Goal: Task Accomplishment & Management: Use online tool/utility

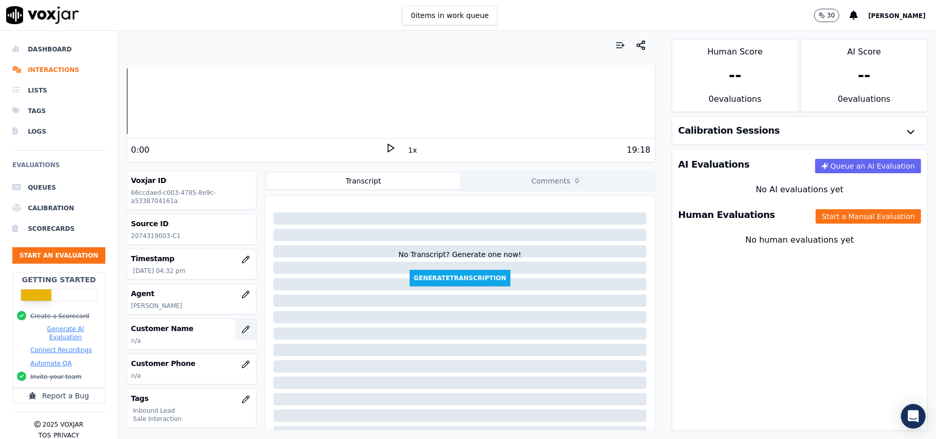
click at [235, 333] on button "button" at bounding box center [245, 329] width 21 height 21
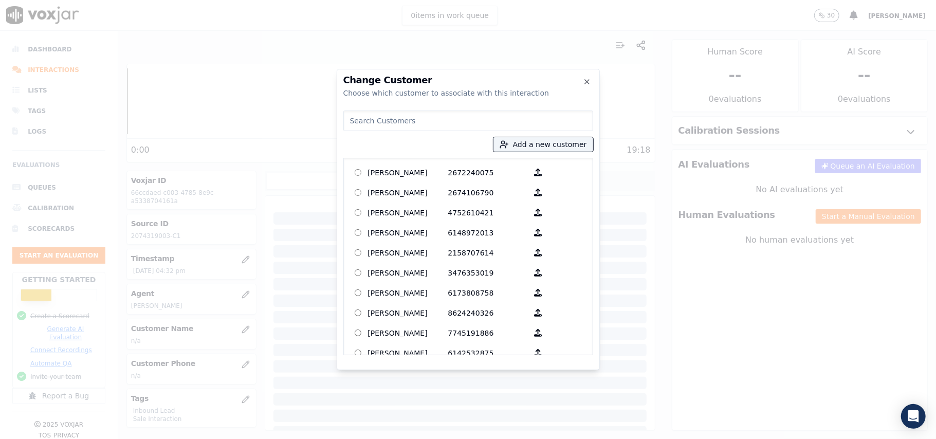
click at [455, 124] on input at bounding box center [468, 121] width 250 height 21
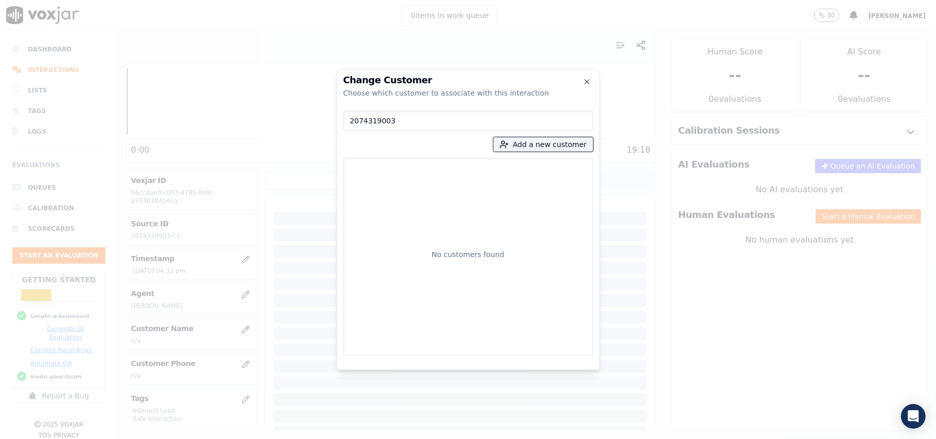
drag, startPoint x: 418, startPoint y: 116, endPoint x: 324, endPoint y: 115, distance: 94.6
click at [324, 439] on div "Change Customer Choose which customer to associate with this interaction 207431…" at bounding box center [468, 439] width 936 height 0
paste input "[PERSON_NAME]"
click at [352, 120] on input "[PERSON_NAME]" at bounding box center [468, 121] width 250 height 21
type input "[PERSON_NAME]"
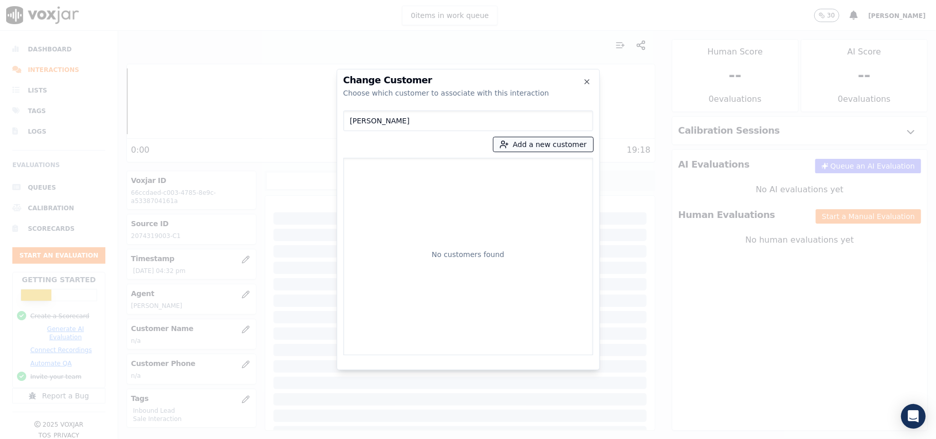
click at [509, 140] on icon "button" at bounding box center [504, 144] width 9 height 9
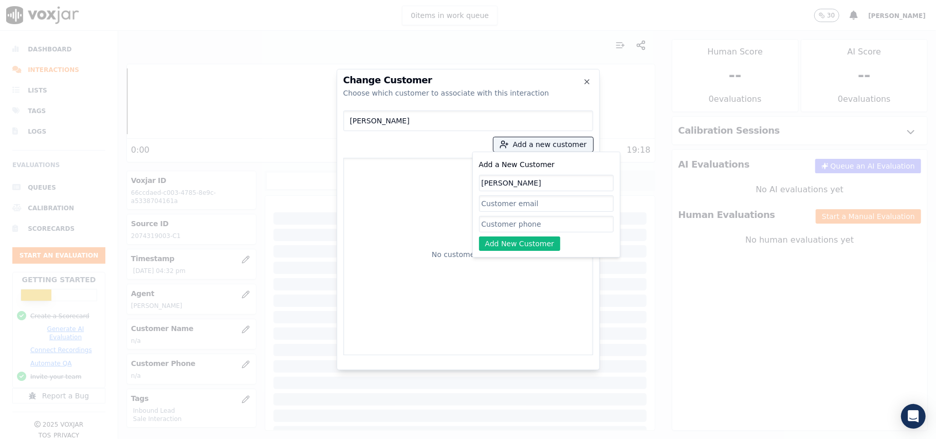
type input "[PERSON_NAME]"
click at [519, 229] on input "Add a New Customer" at bounding box center [546, 224] width 135 height 16
paste input "2074319003"
type input "2074319003"
click at [508, 247] on button "Add New Customer" at bounding box center [520, 243] width 82 height 14
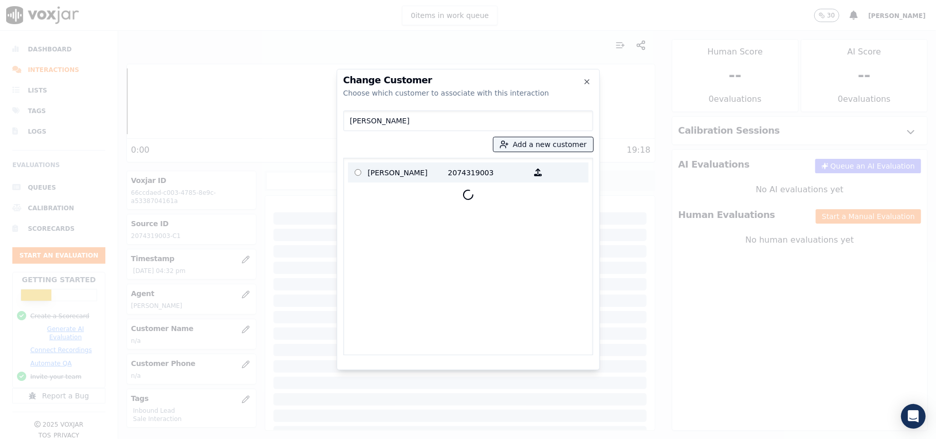
click at [388, 175] on p "[PERSON_NAME]" at bounding box center [408, 173] width 80 height 16
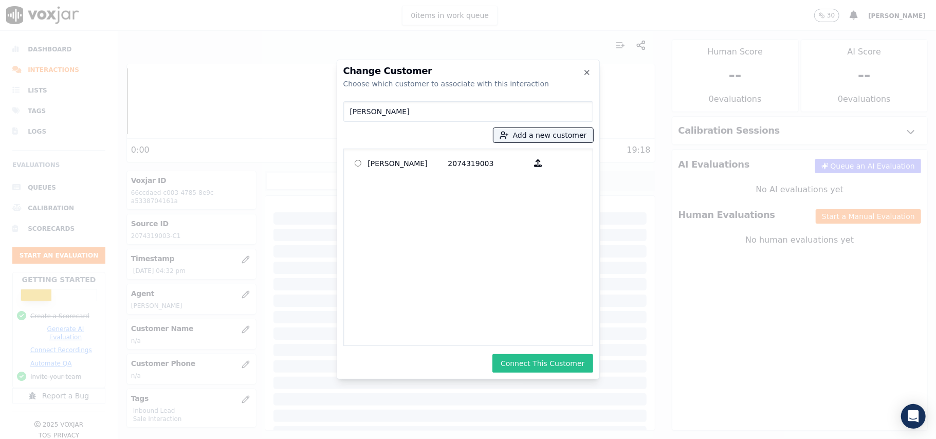
click at [517, 366] on button "Connect This Customer" at bounding box center [543, 363] width 100 height 19
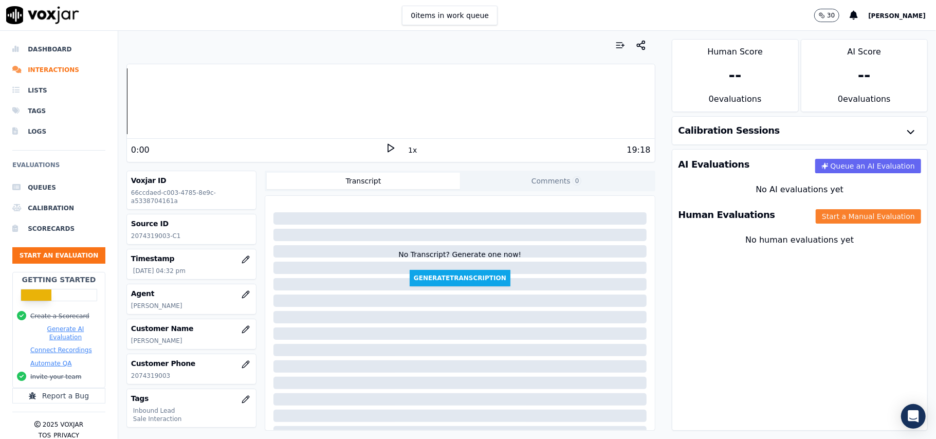
click at [824, 218] on button "Start a Manual Evaluation" at bounding box center [868, 216] width 105 height 14
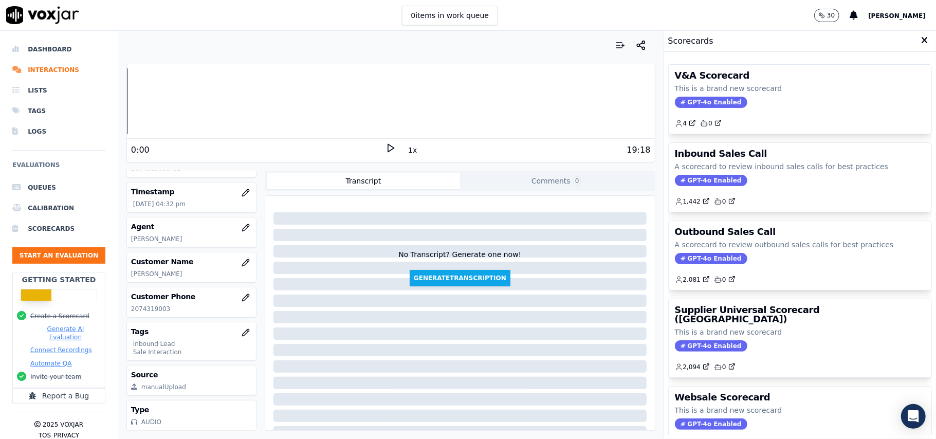
scroll to position [101, 0]
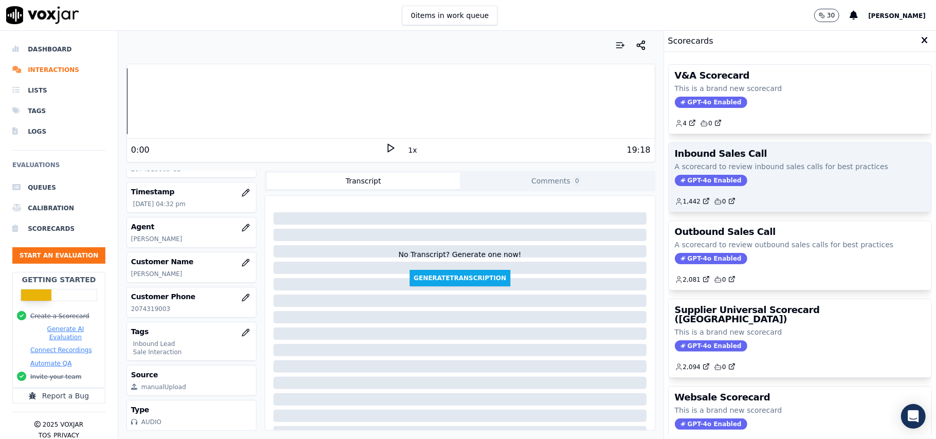
click at [694, 182] on span "GPT-4o Enabled" at bounding box center [711, 180] width 72 height 11
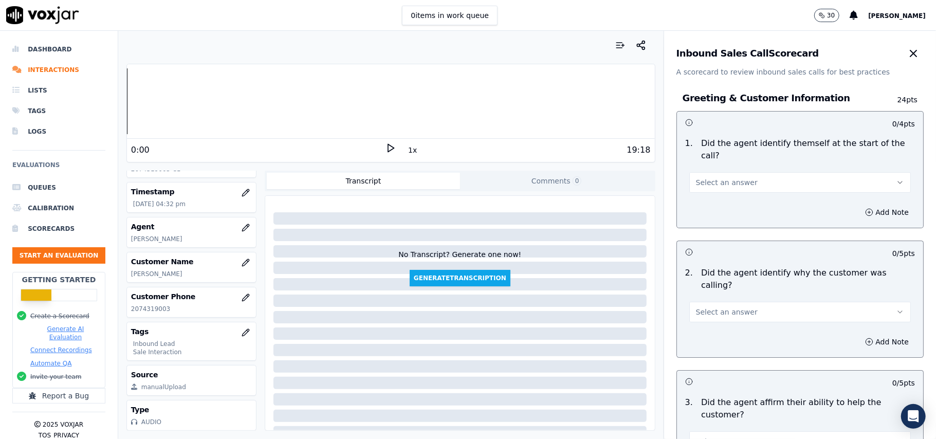
click at [746, 174] on button "Select an answer" at bounding box center [800, 182] width 222 height 21
click at [741, 194] on div "Yes" at bounding box center [778, 194] width 199 height 16
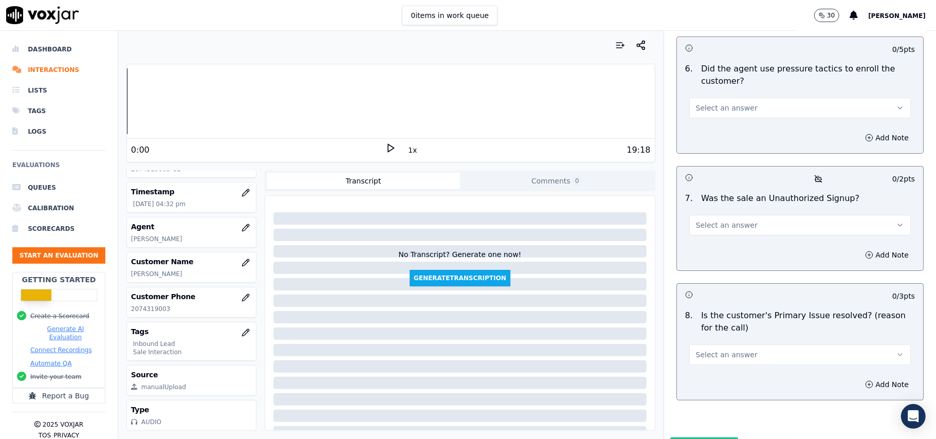
click at [732, 350] on span "Select an answer" at bounding box center [727, 355] width 62 height 10
click at [706, 321] on div "Yes" at bounding box center [778, 324] width 199 height 16
click at [711, 220] on span "Select an answer" at bounding box center [727, 225] width 62 height 10
click at [703, 210] on div "No" at bounding box center [778, 210] width 199 height 16
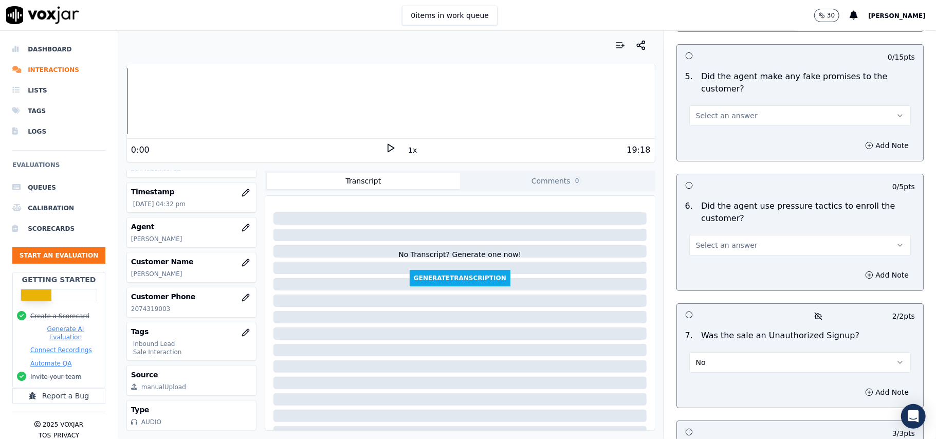
click at [706, 240] on span "Select an answer" at bounding box center [727, 245] width 62 height 10
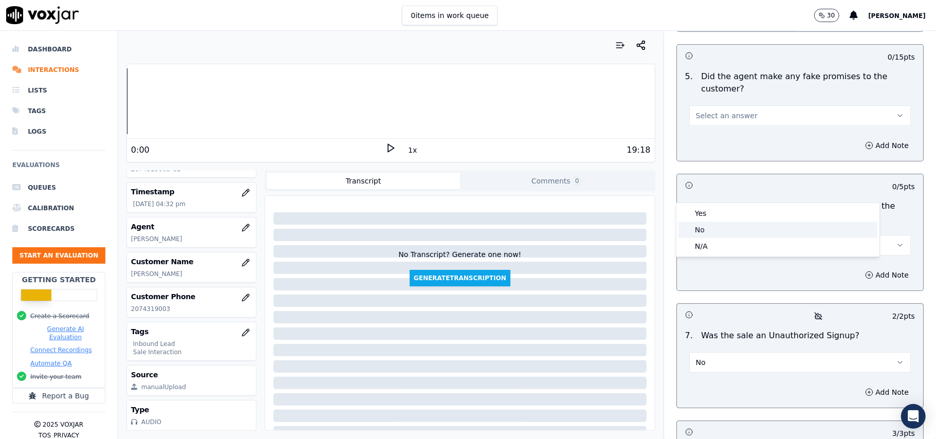
click at [716, 229] on div "No" at bounding box center [778, 230] width 199 height 16
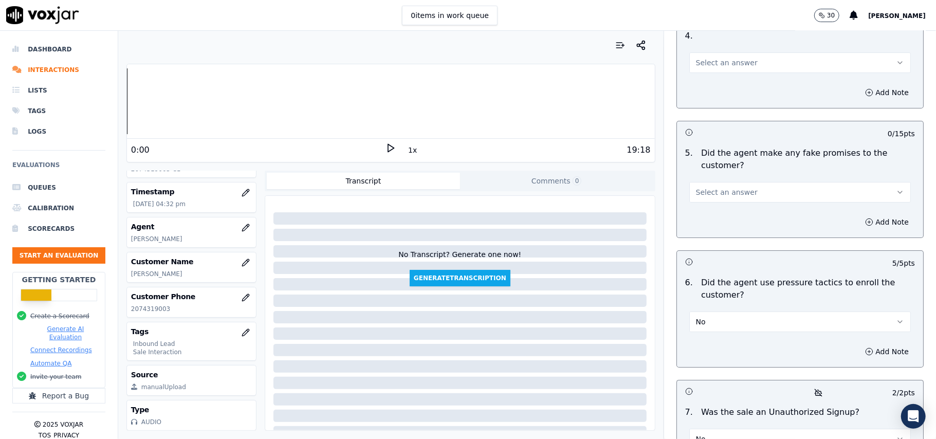
scroll to position [2603, 0]
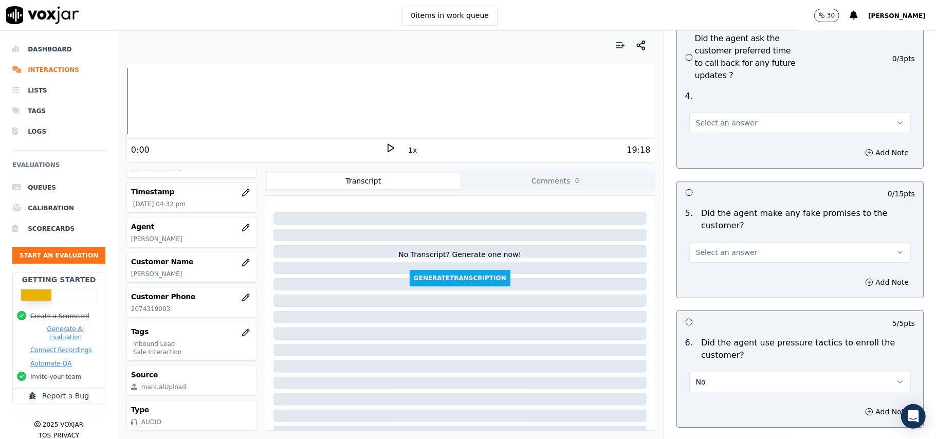
click at [739, 242] on button "Select an answer" at bounding box center [800, 252] width 222 height 21
click at [733, 233] on div "No" at bounding box center [778, 237] width 199 height 16
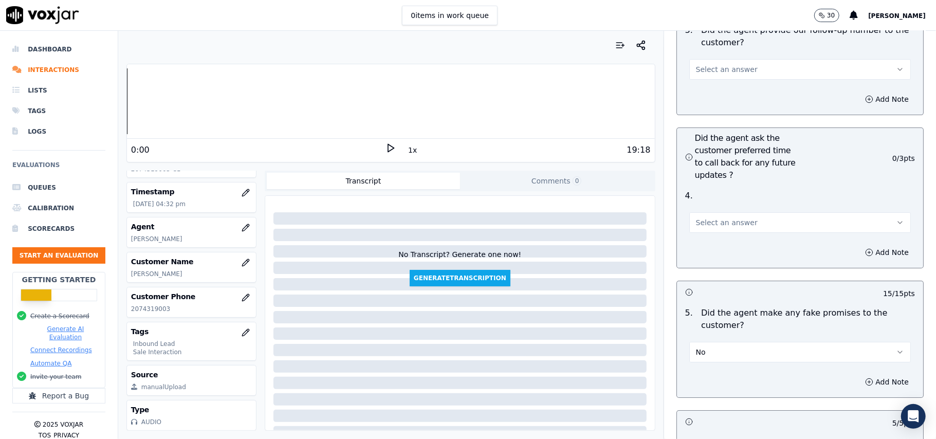
scroll to position [2398, 0]
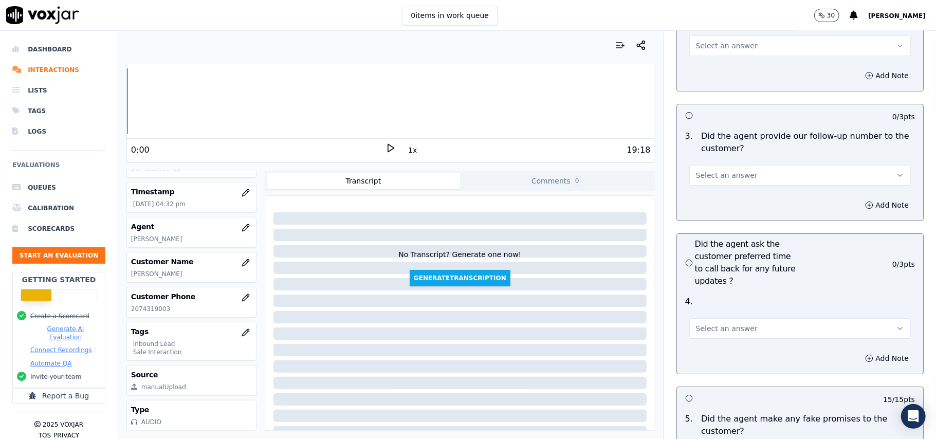
click at [740, 318] on button "Select an answer" at bounding box center [800, 328] width 222 height 21
click at [713, 293] on div "Yes" at bounding box center [778, 296] width 199 height 16
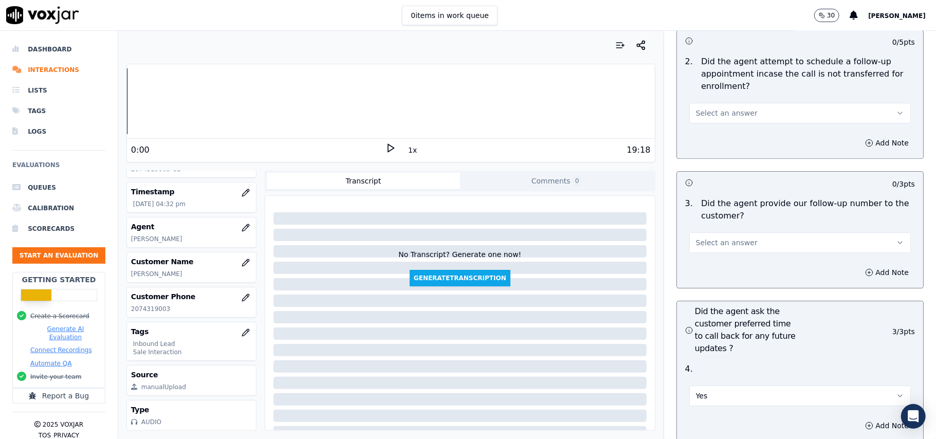
scroll to position [2261, 0]
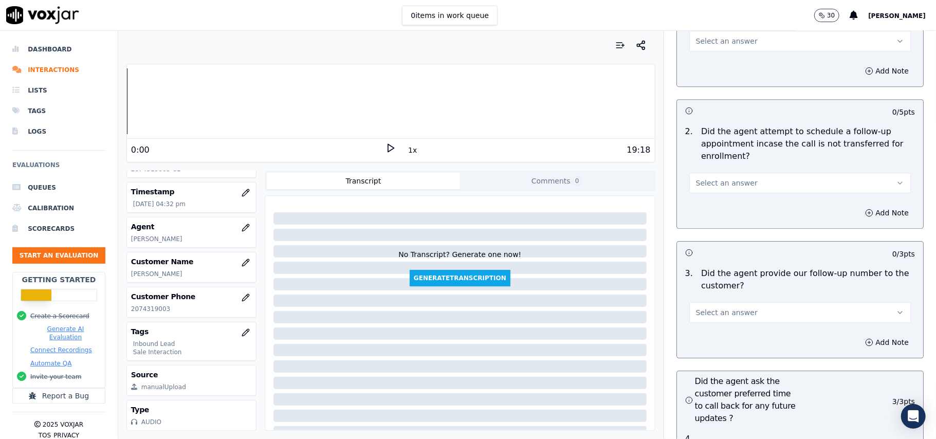
click at [718, 302] on button "Select an answer" at bounding box center [800, 312] width 222 height 21
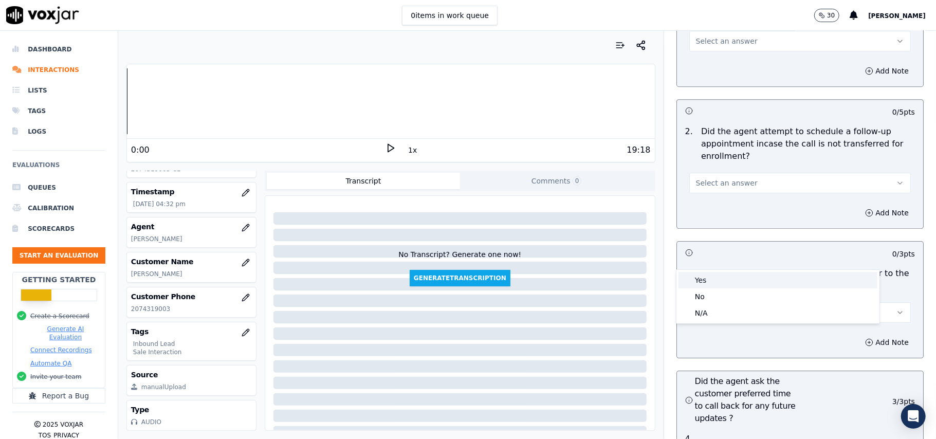
click at [717, 286] on div "Yes" at bounding box center [778, 280] width 199 height 16
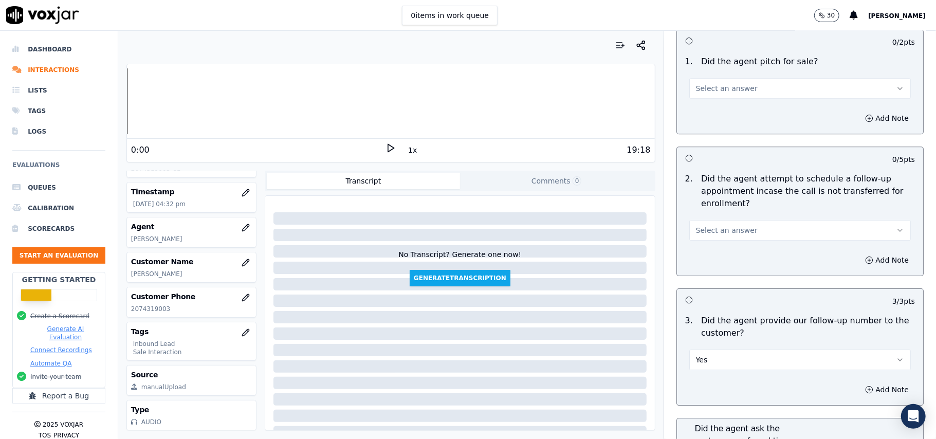
scroll to position [2123, 0]
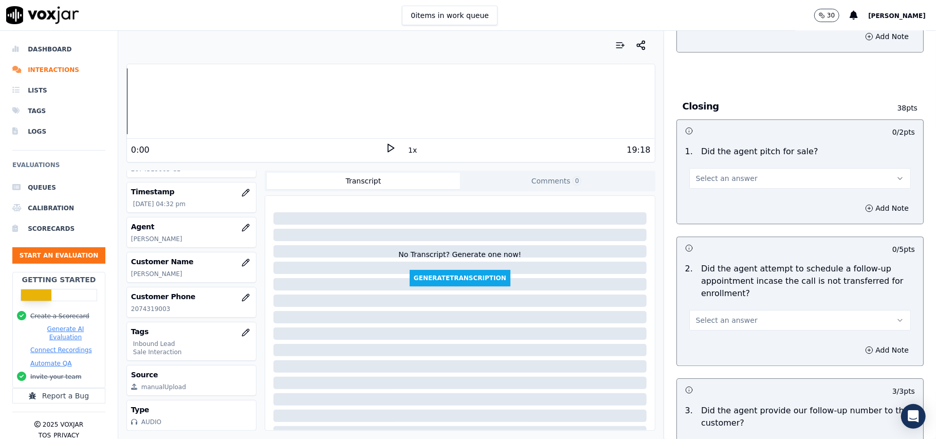
click at [709, 315] on span "Select an answer" at bounding box center [727, 320] width 62 height 10
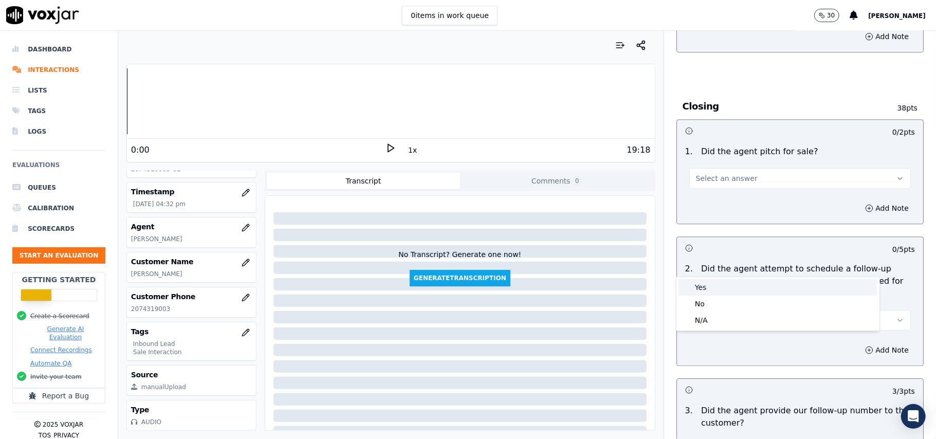
click at [701, 293] on div "Yes" at bounding box center [778, 287] width 199 height 16
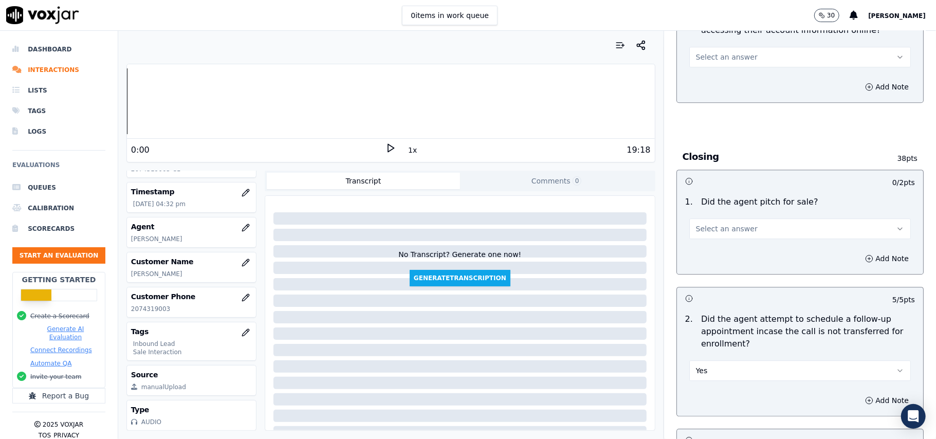
scroll to position [1918, 0]
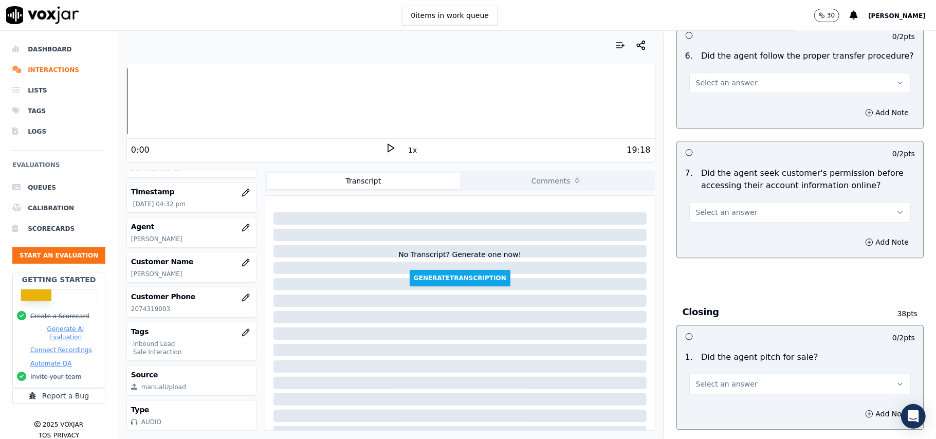
click at [719, 374] on button "Select an answer" at bounding box center [800, 384] width 222 height 21
click at [717, 346] on div "Yes" at bounding box center [778, 350] width 199 height 16
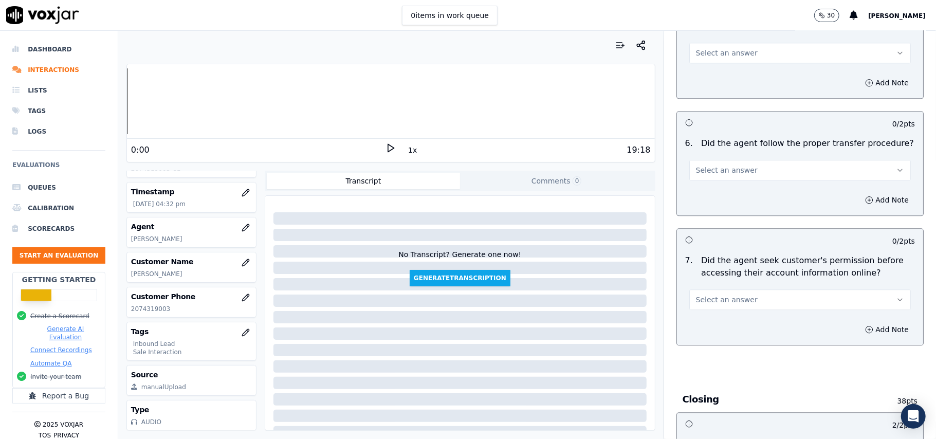
scroll to position [1781, 0]
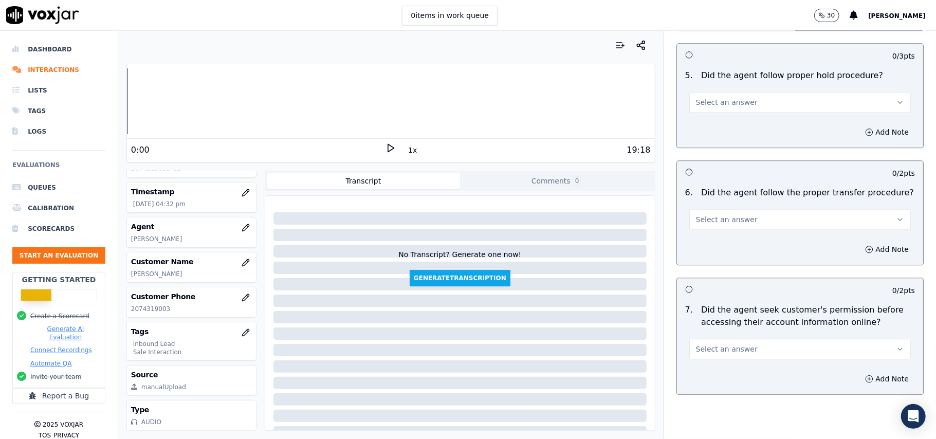
click at [731, 344] on span "Select an answer" at bounding box center [727, 349] width 62 height 10
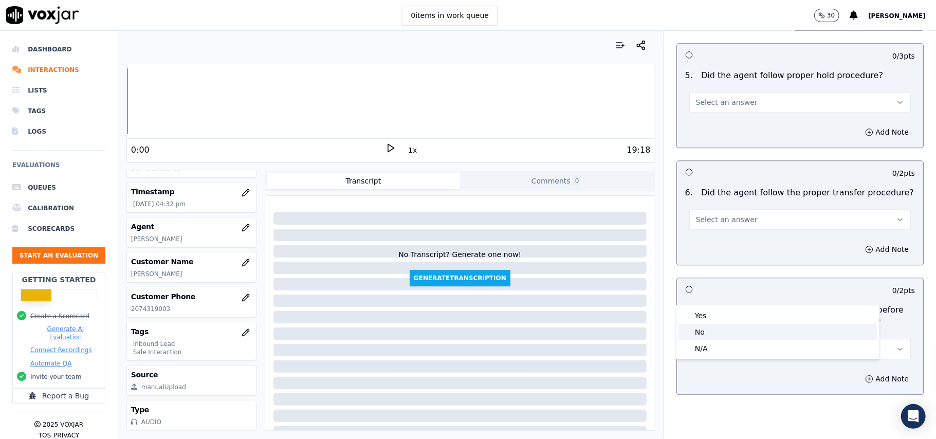
click at [715, 311] on div "Yes" at bounding box center [778, 315] width 199 height 16
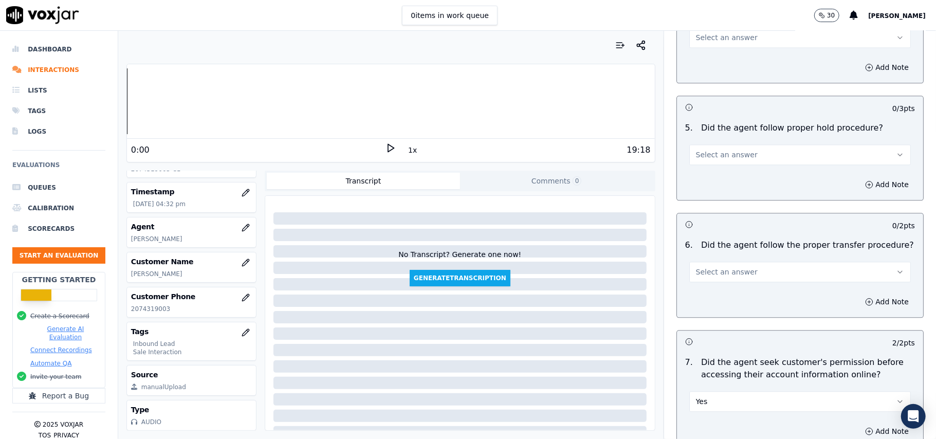
scroll to position [1644, 0]
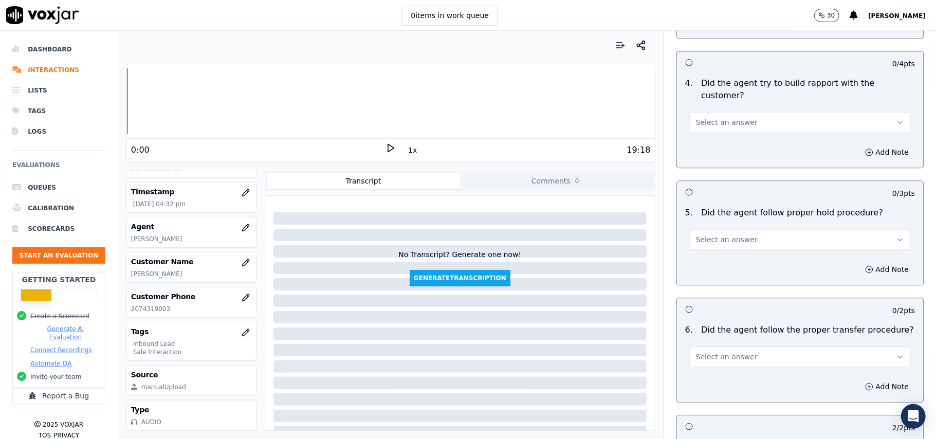
click at [720, 352] on span "Select an answer" at bounding box center [727, 357] width 62 height 10
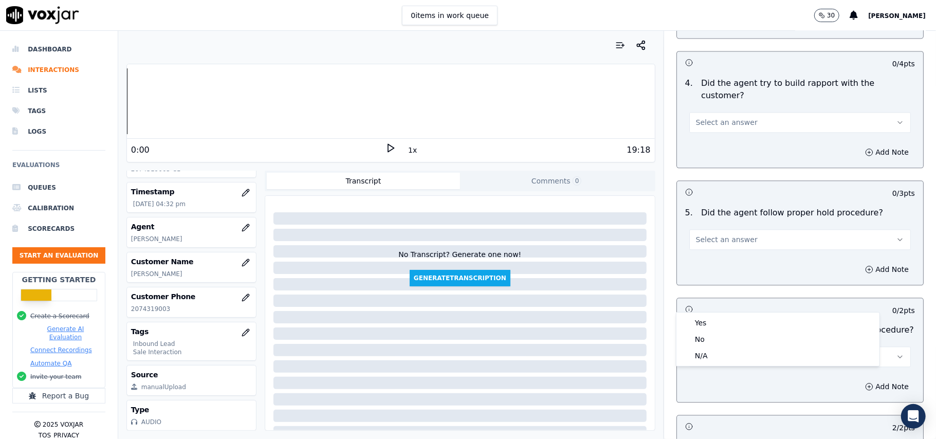
click at [719, 313] on div "Yes No N/A" at bounding box center [778, 339] width 203 height 53
click at [723, 317] on div "Yes" at bounding box center [778, 323] width 199 height 16
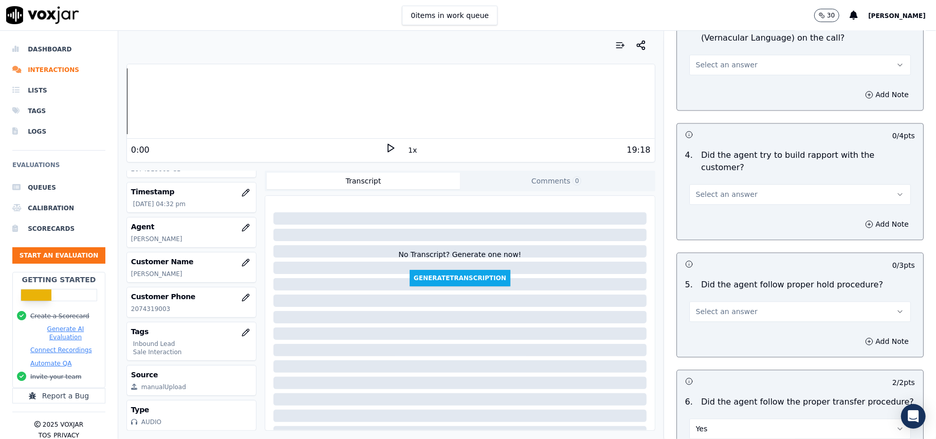
scroll to position [1506, 0]
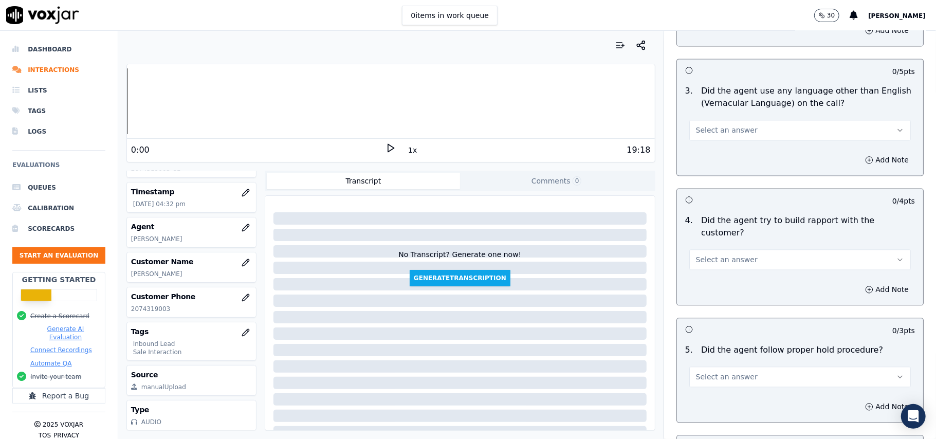
click at [726, 372] on span "Select an answer" at bounding box center [727, 377] width 62 height 10
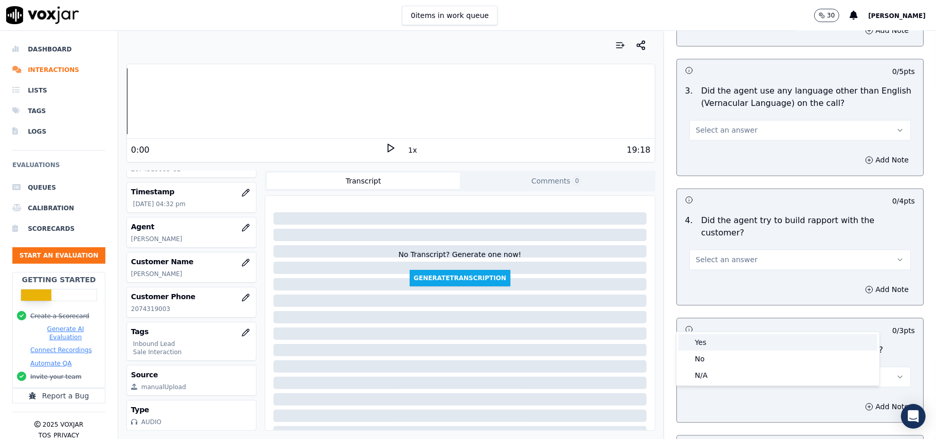
click at [720, 334] on div "Yes" at bounding box center [778, 342] width 199 height 16
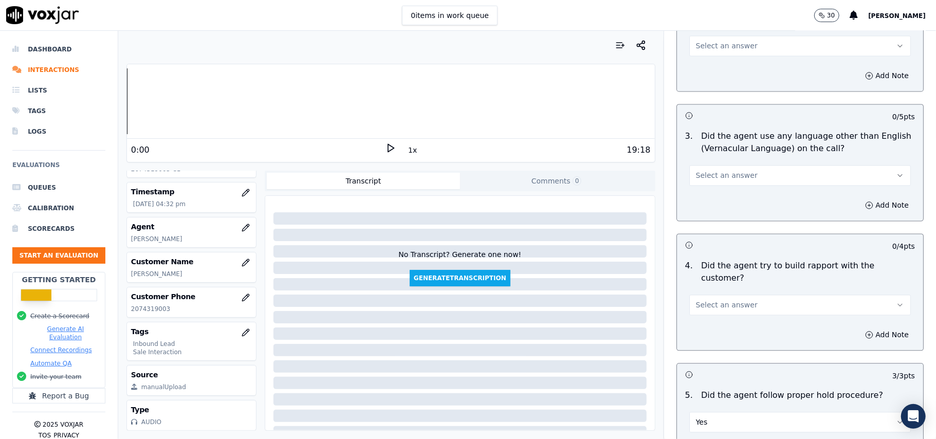
scroll to position [1438, 0]
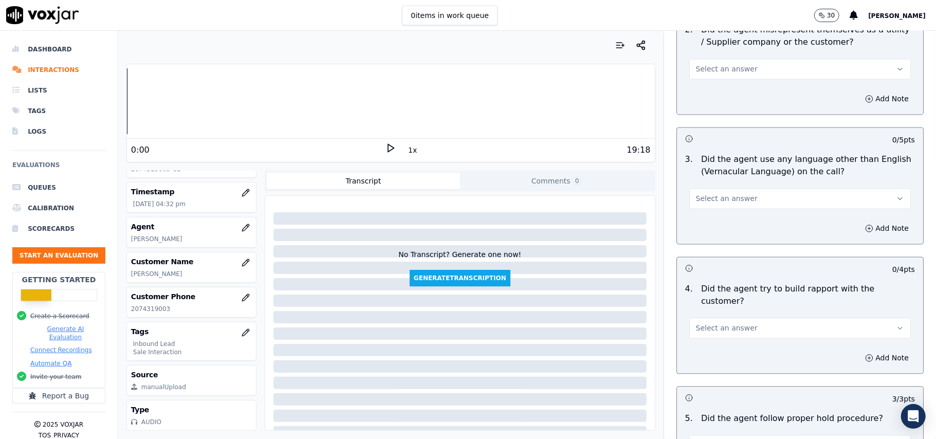
click at [737, 318] on button "Select an answer" at bounding box center [800, 328] width 222 height 21
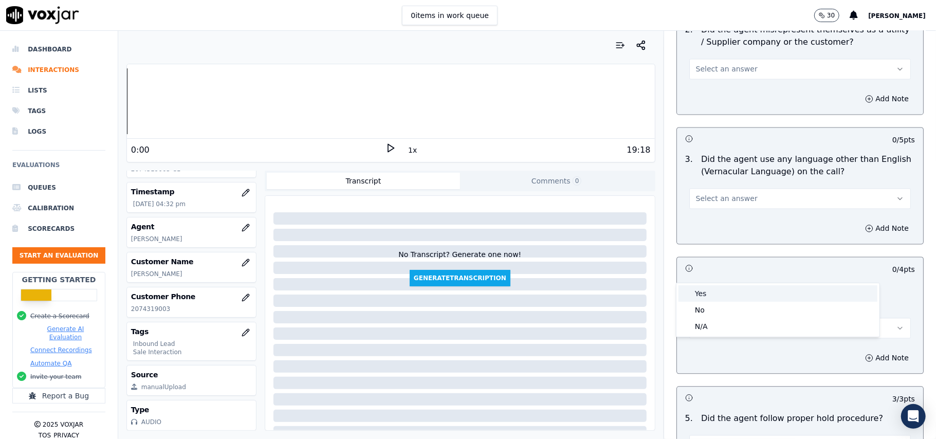
click at [738, 288] on div "Yes" at bounding box center [778, 293] width 199 height 16
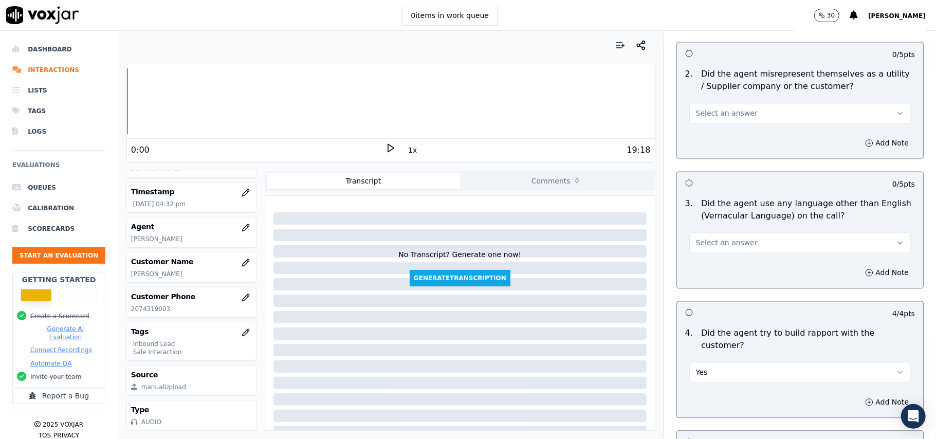
scroll to position [1370, 0]
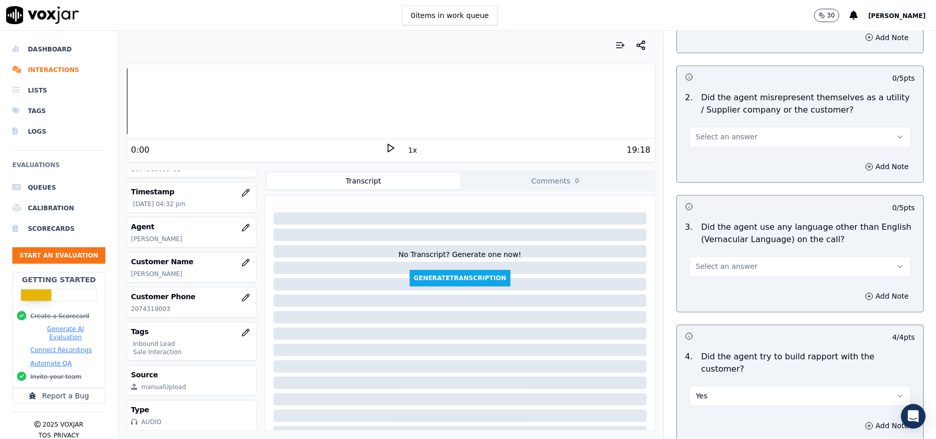
click at [728, 262] on span "Select an answer" at bounding box center [727, 267] width 62 height 10
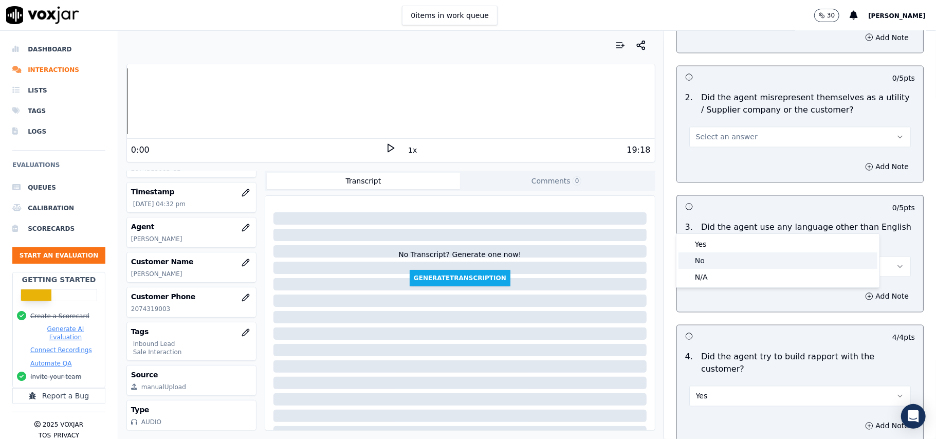
click at [717, 266] on div "No" at bounding box center [778, 260] width 199 height 16
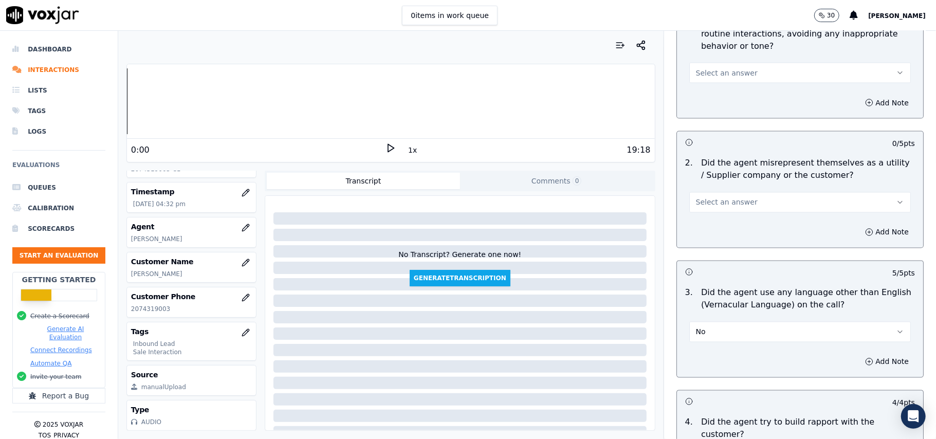
scroll to position [1164, 0]
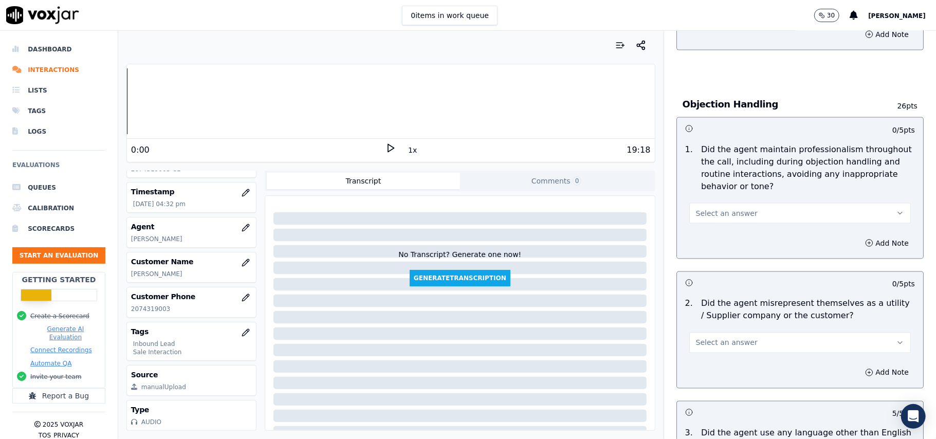
click at [729, 338] on span "Select an answer" at bounding box center [727, 343] width 62 height 10
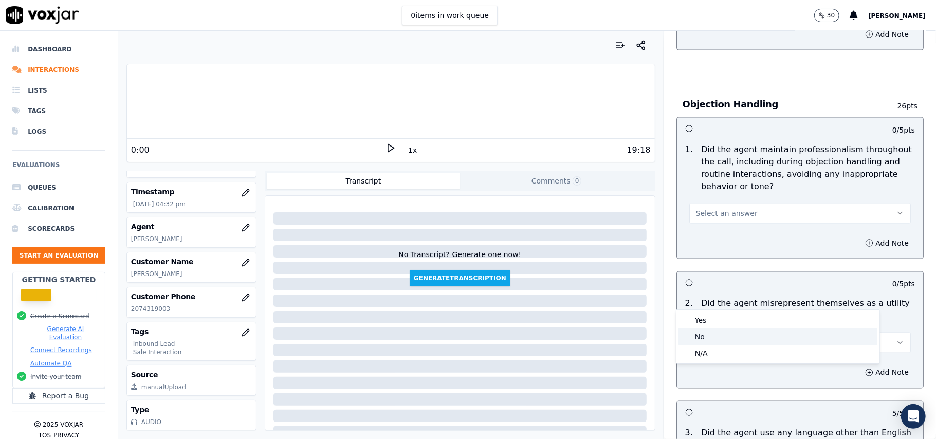
click at [727, 340] on div "No" at bounding box center [778, 337] width 199 height 16
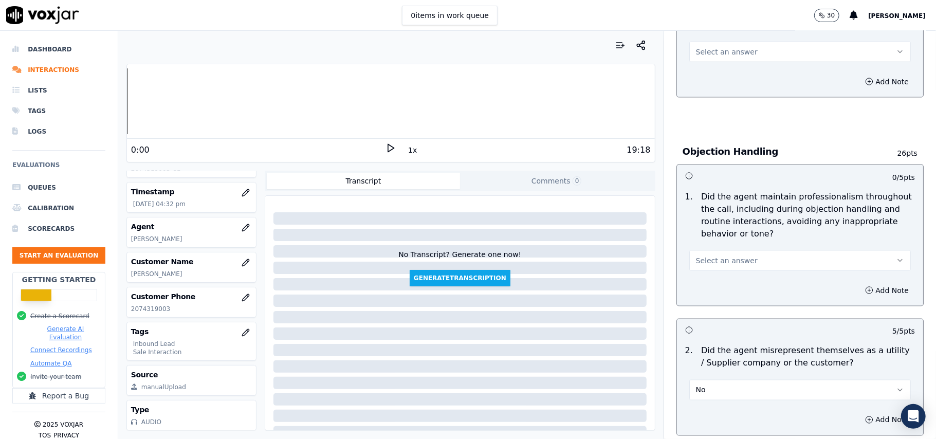
scroll to position [1095, 0]
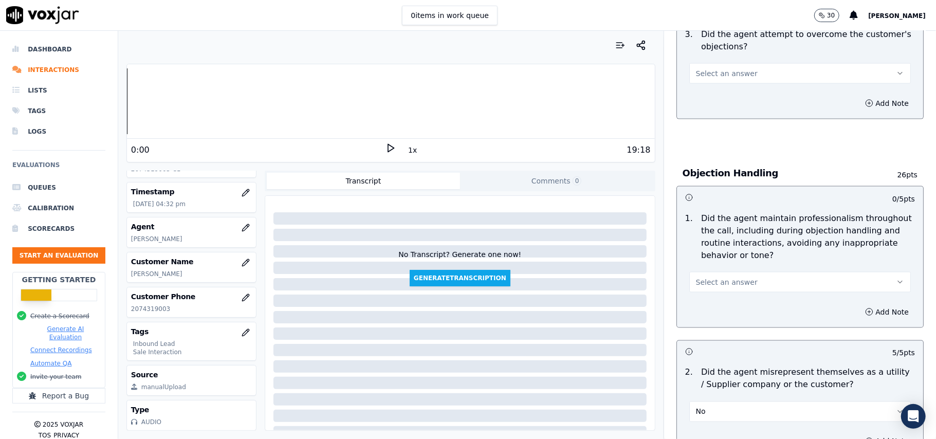
click at [719, 272] on button "Select an answer" at bounding box center [800, 282] width 222 height 21
click at [718, 263] on div "Yes" at bounding box center [778, 258] width 199 height 16
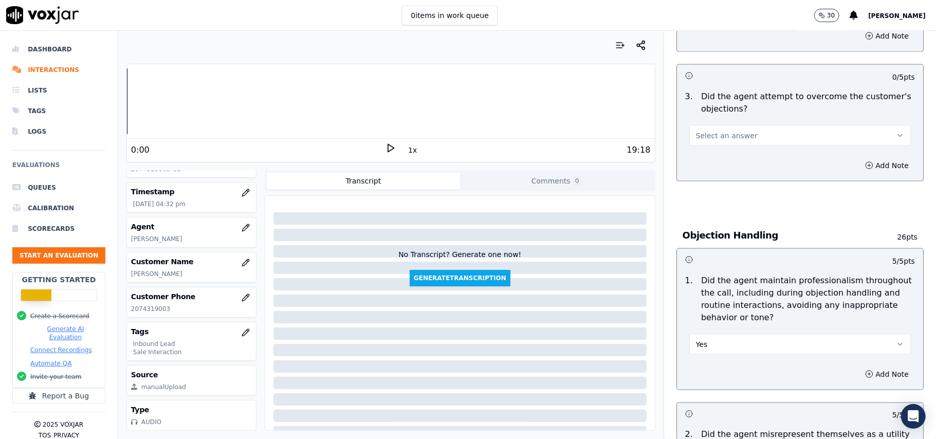
scroll to position [958, 0]
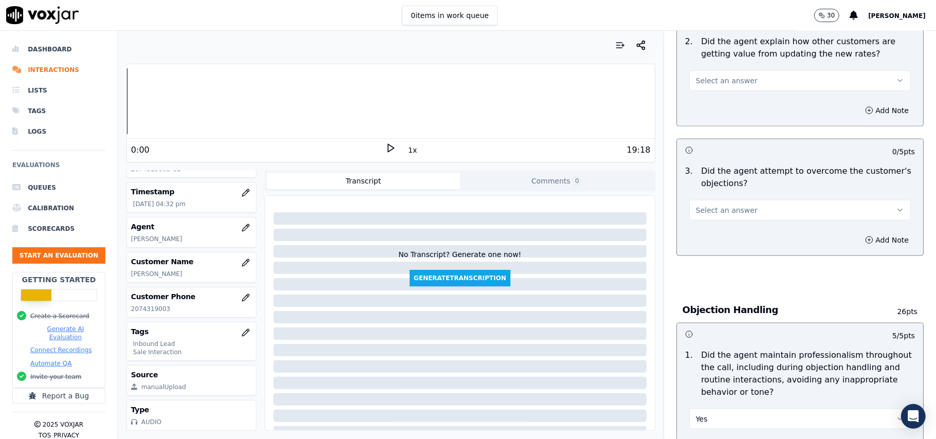
click at [727, 200] on button "Select an answer" at bounding box center [800, 210] width 222 height 21
click at [729, 190] on div "Yes" at bounding box center [778, 186] width 199 height 16
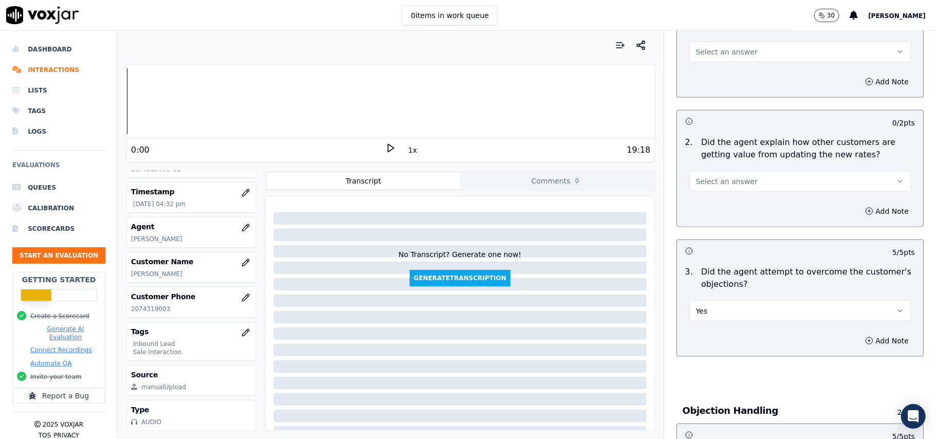
scroll to position [753, 0]
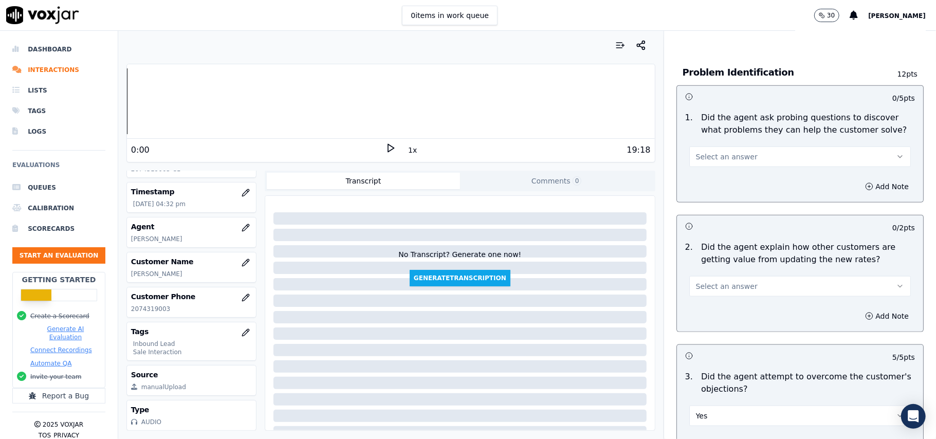
click at [735, 281] on span "Select an answer" at bounding box center [727, 286] width 62 height 10
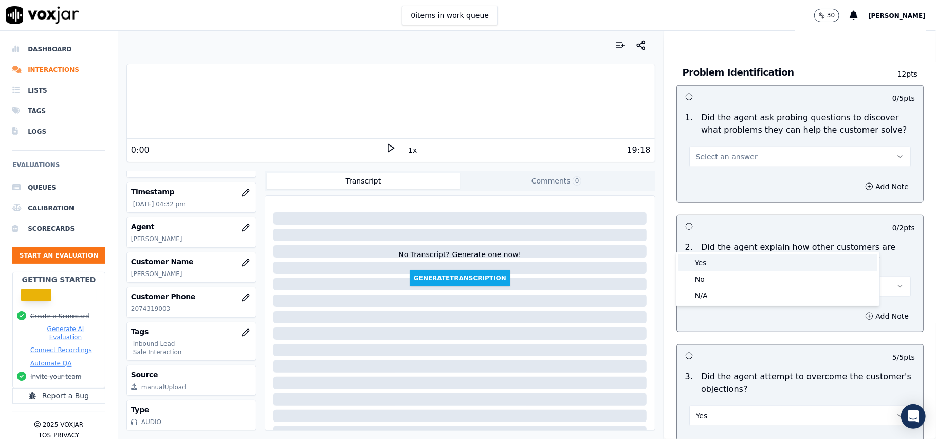
click at [735, 270] on div "Yes" at bounding box center [778, 262] width 199 height 16
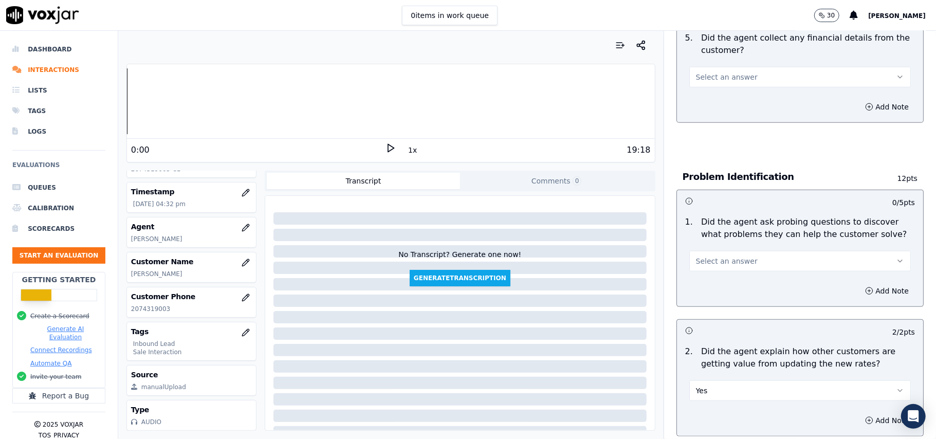
scroll to position [615, 0]
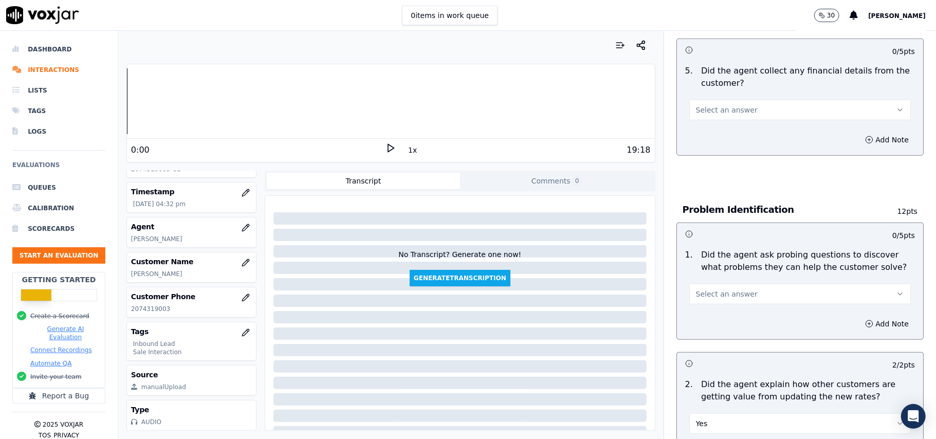
click at [740, 284] on button "Select an answer" at bounding box center [800, 294] width 222 height 21
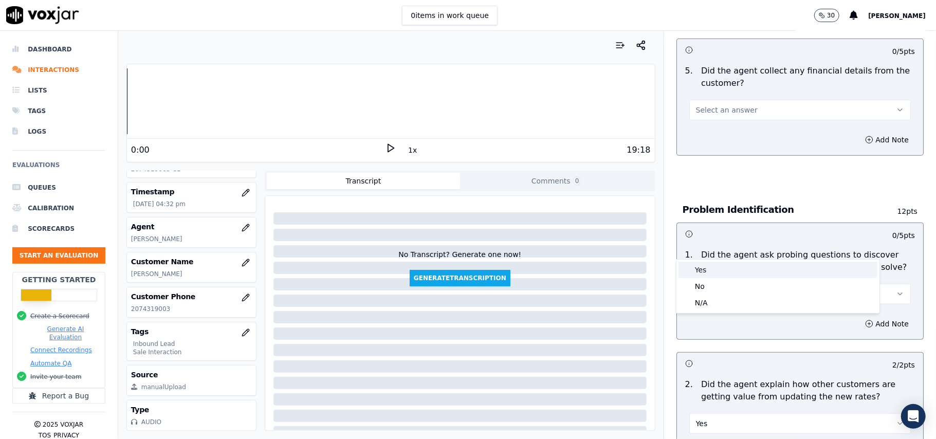
click at [735, 276] on div "Yes" at bounding box center [778, 270] width 199 height 16
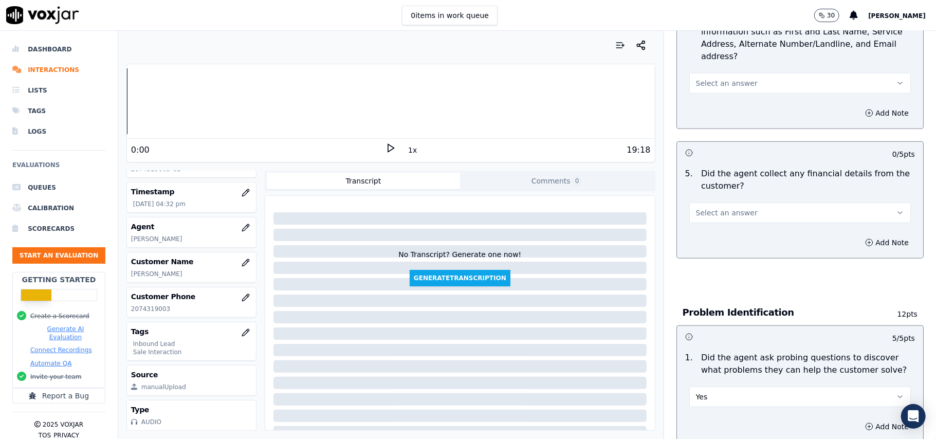
scroll to position [341, 0]
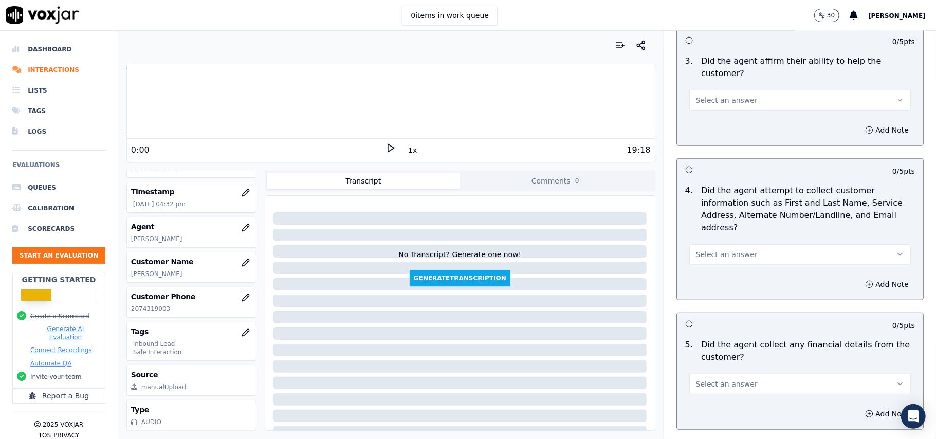
click at [724, 374] on button "Select an answer" at bounding box center [800, 384] width 222 height 21
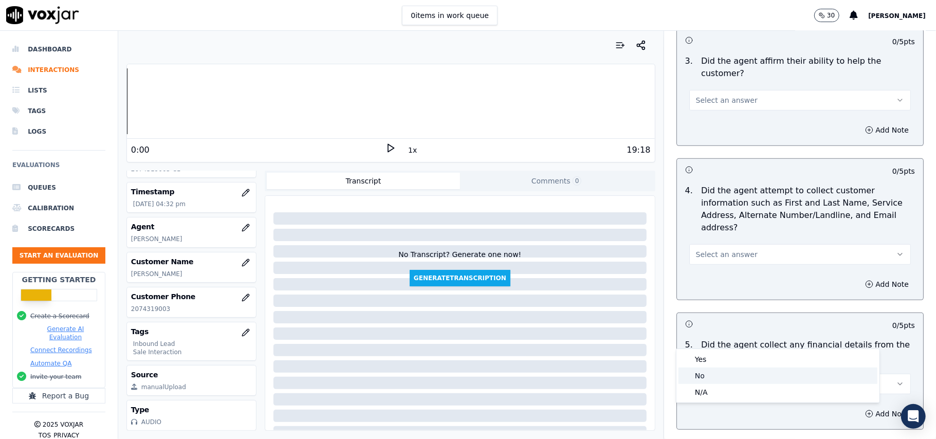
click at [720, 378] on div "No" at bounding box center [778, 376] width 199 height 16
click at [751, 244] on button "Select an answer" at bounding box center [800, 254] width 222 height 21
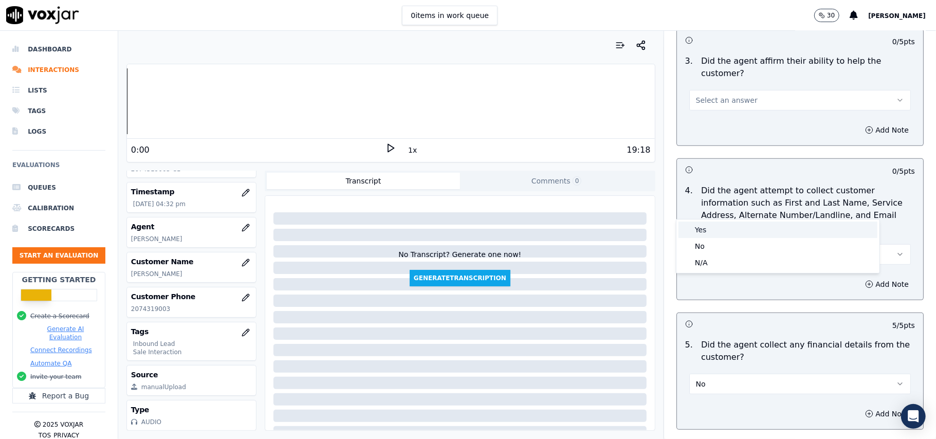
drag, startPoint x: 698, startPoint y: 229, endPoint x: 702, endPoint y: 225, distance: 5.8
click at [698, 229] on div "Yes" at bounding box center [778, 230] width 199 height 16
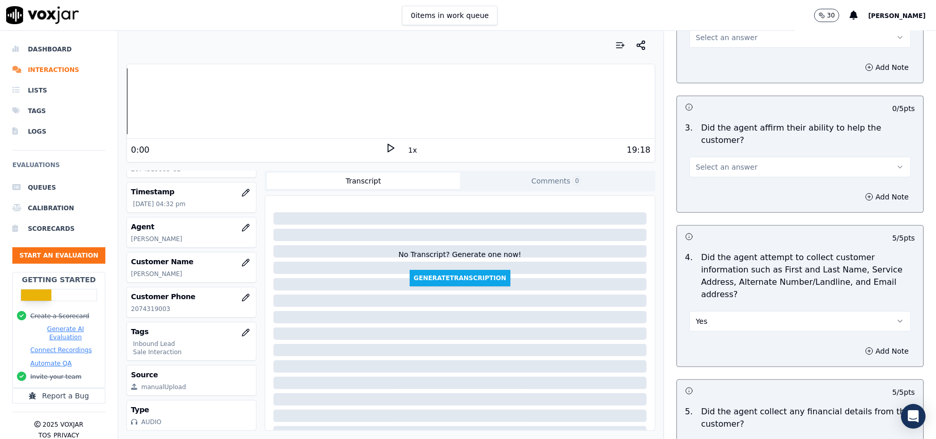
scroll to position [204, 0]
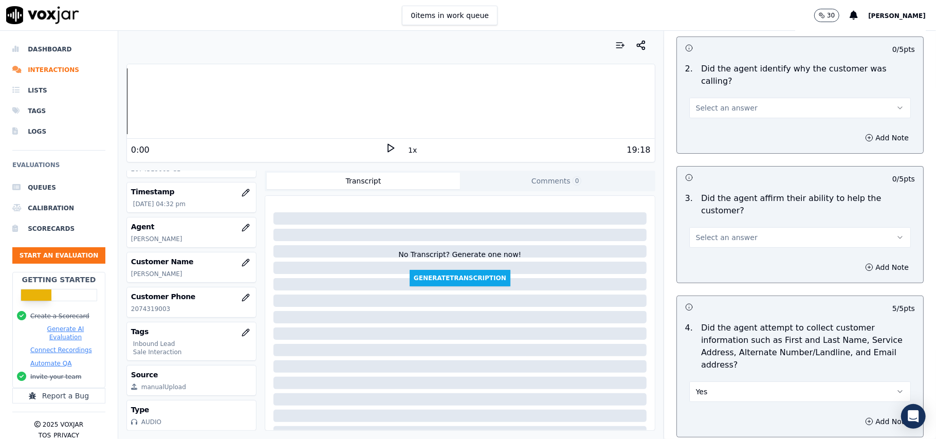
click at [735, 232] on span "Select an answer" at bounding box center [727, 237] width 62 height 10
click at [735, 231] on div "Yes" at bounding box center [778, 224] width 199 height 16
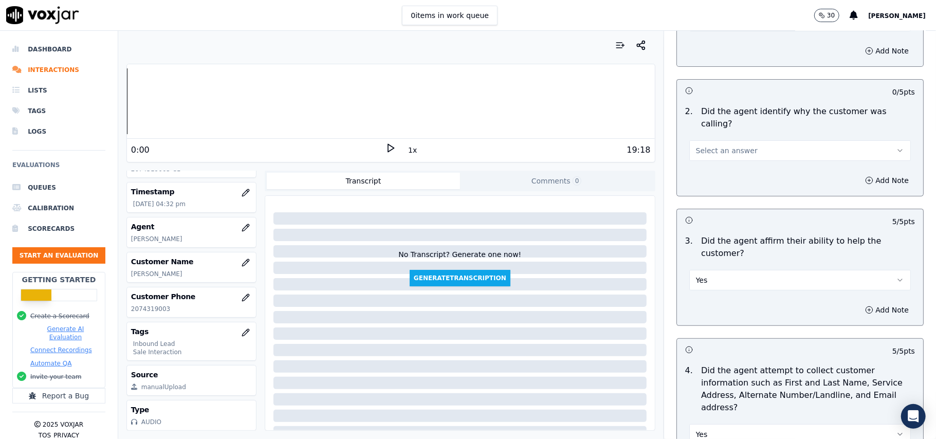
scroll to position [0, 0]
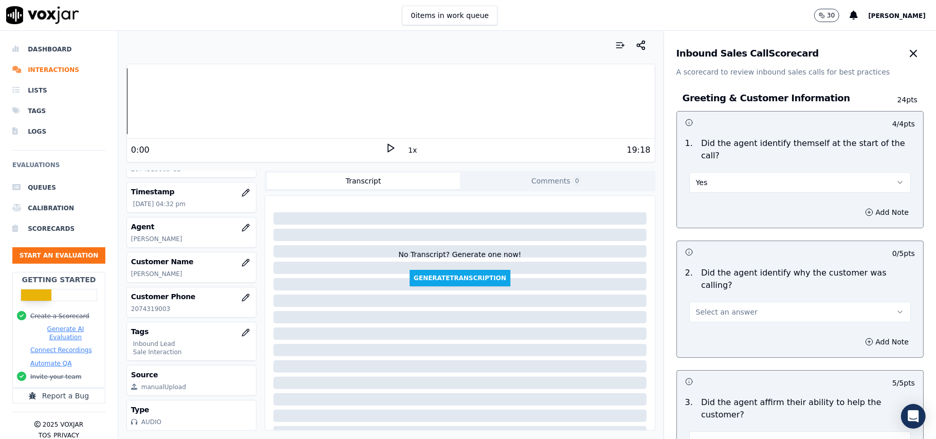
click at [745, 302] on button "Select an answer" at bounding box center [800, 312] width 222 height 21
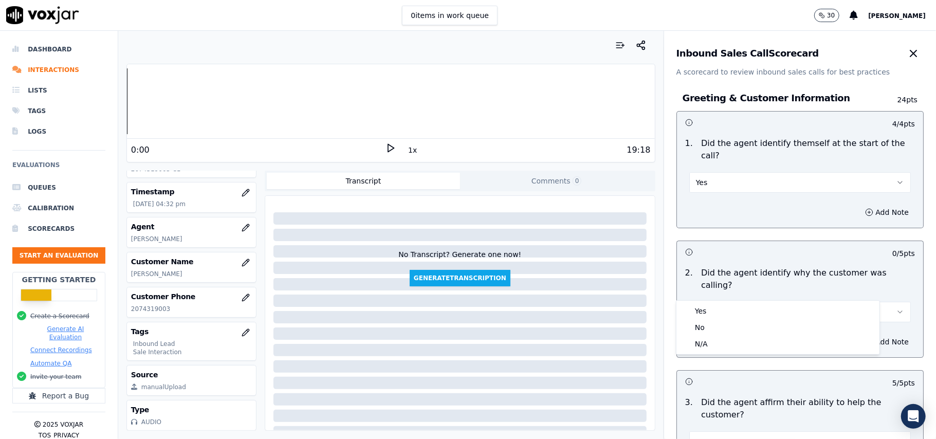
click at [742, 299] on div "2 . Did the agent identify why the customer was calling? Select an answer" at bounding box center [800, 295] width 246 height 64
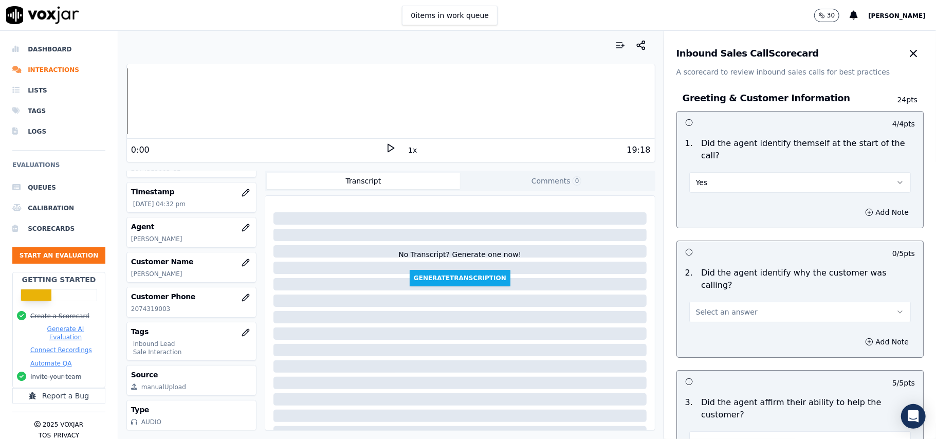
click at [737, 302] on button "Select an answer" at bounding box center [800, 312] width 222 height 21
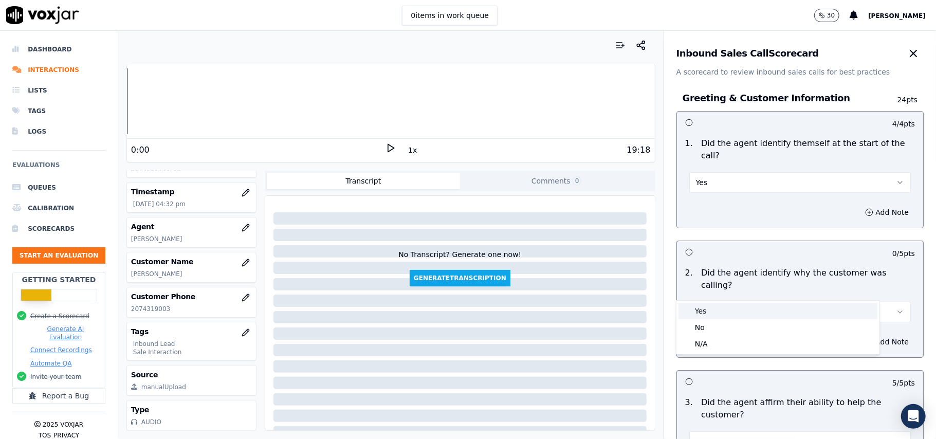
click at [727, 315] on div "Yes" at bounding box center [778, 311] width 199 height 16
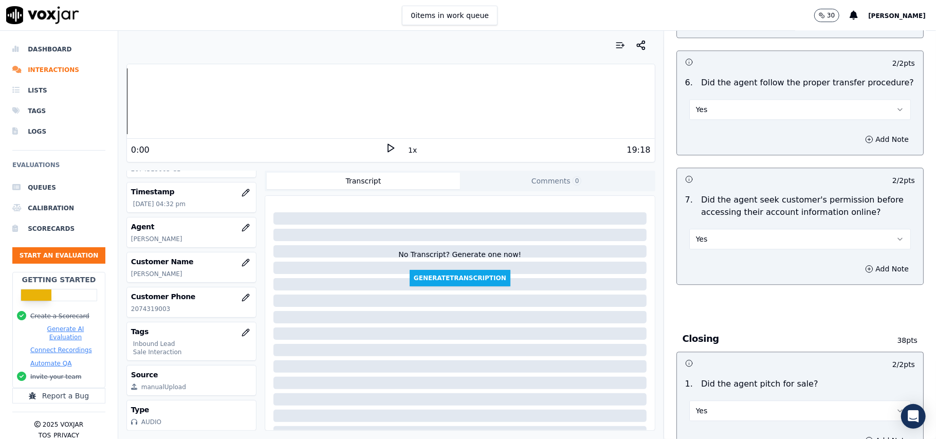
scroll to position [2877, 0]
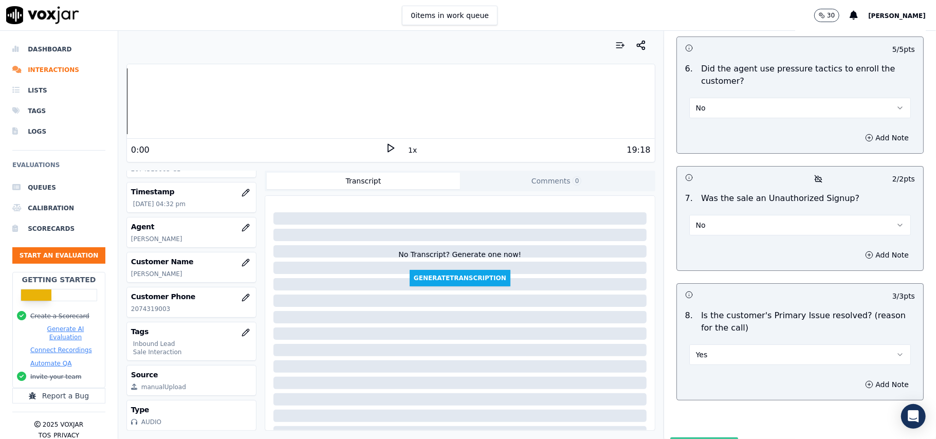
click at [690, 438] on button "Submit Scores" at bounding box center [704, 447] width 68 height 19
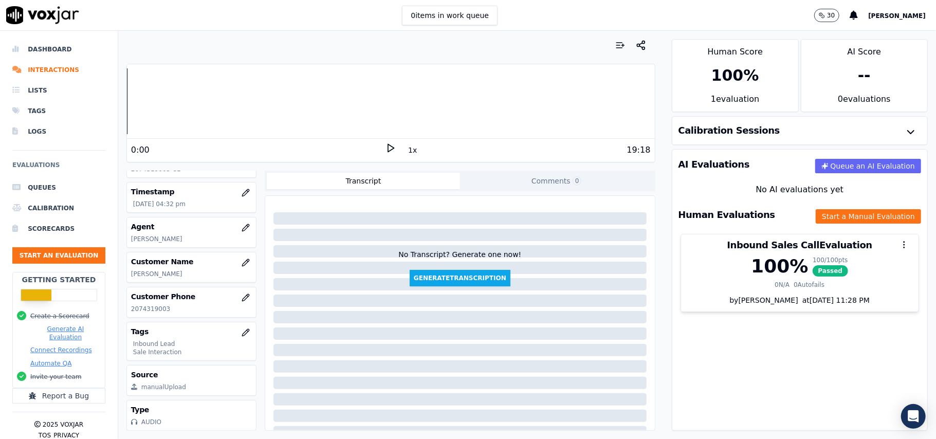
click at [41, 247] on ul "Queues Calibration Scorecards Start an Evaluation" at bounding box center [58, 224] width 93 height 95
click at [34, 253] on button "Start an Evaluation" at bounding box center [58, 255] width 93 height 16
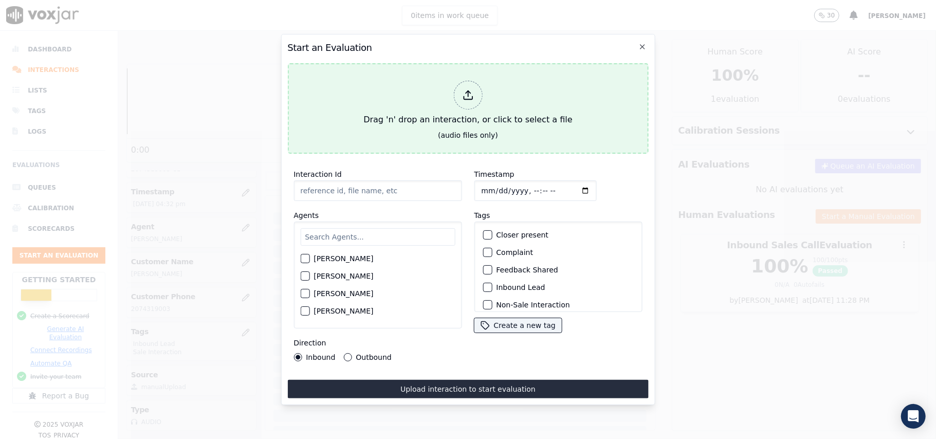
click at [475, 83] on div at bounding box center [467, 95] width 29 height 29
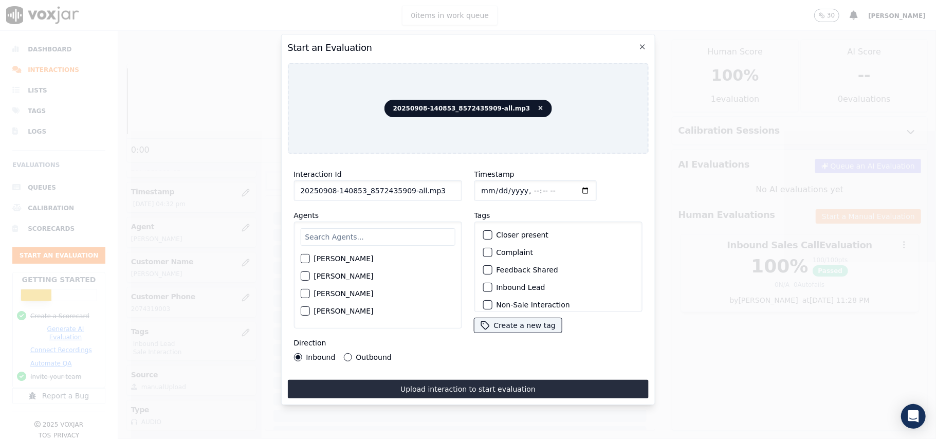
drag, startPoint x: 428, startPoint y: 186, endPoint x: 402, endPoint y: 189, distance: 25.9
click at [402, 189] on input "20250908-140853_8572435909-all.mp3" at bounding box center [378, 190] width 168 height 21
type input "20250908-140853_8572435909-C1"
click at [493, 183] on input "Timestamp" at bounding box center [535, 190] width 122 height 21
type input "0008-09-01T17:58"
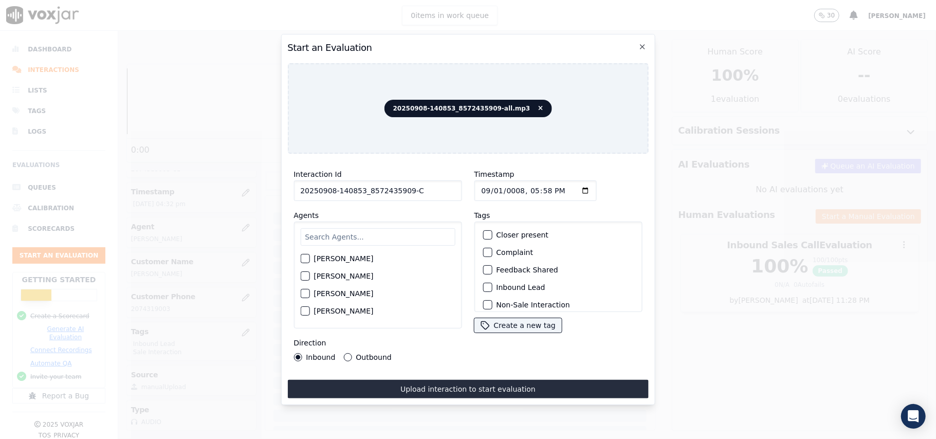
type input "20250908-140853_8572435909-C"
click at [513, 185] on input "Timestamp" at bounding box center [535, 190] width 122 height 21
type input "[DATE]T17:58"
click at [399, 222] on div "[PERSON_NAME] [PERSON_NAME] [PERSON_NAME] [PERSON_NAME] [PERSON_NAME] [PERSON_N…" at bounding box center [378, 275] width 168 height 107
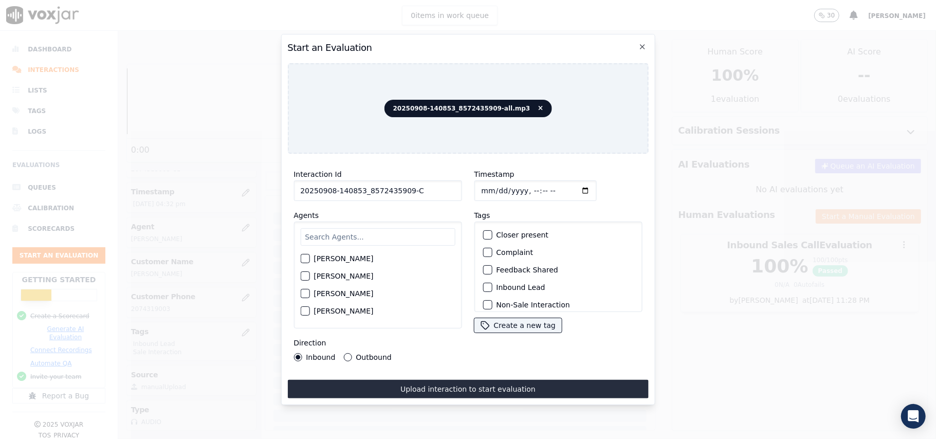
click at [356, 229] on input "text" at bounding box center [377, 236] width 155 height 17
type input "[PERSON_NAME]"
click at [301, 278] on div "button" at bounding box center [304, 279] width 7 height 7
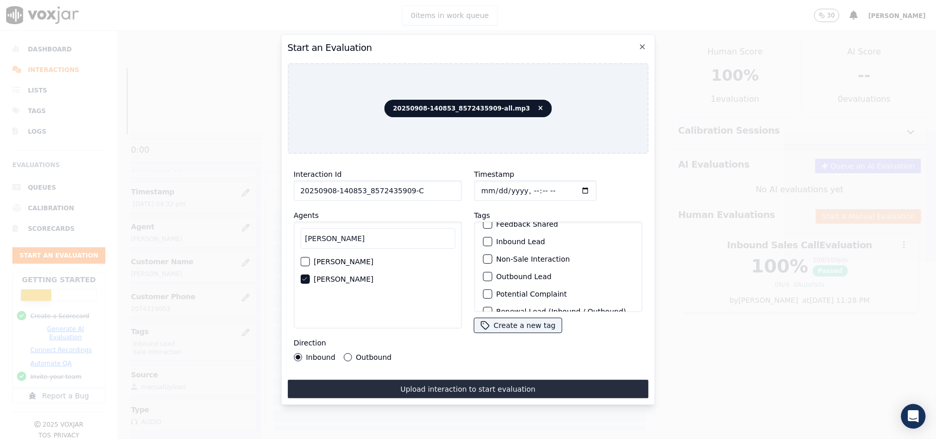
scroll to position [89, 0]
click at [486, 294] on button "Sale Interaction" at bounding box center [487, 298] width 9 height 9
click at [484, 243] on div "button" at bounding box center [486, 246] width 7 height 7
click at [343, 353] on button "Outbound" at bounding box center [347, 357] width 8 height 8
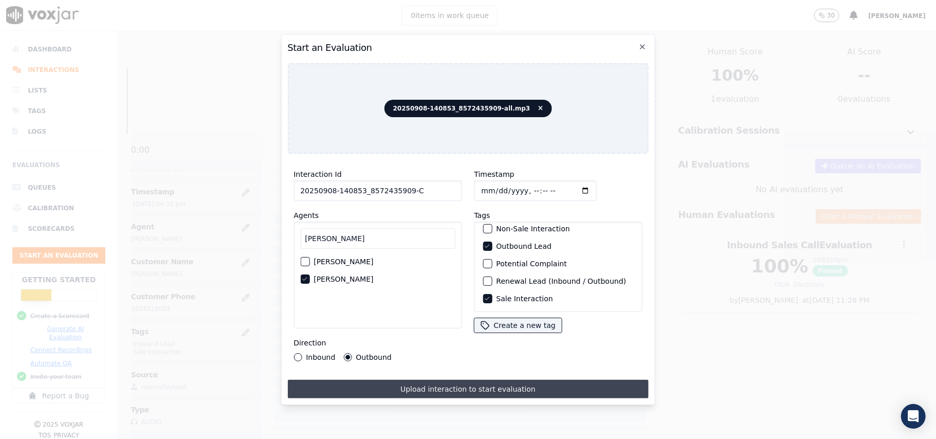
click at [395, 380] on button "Upload interaction to start evaluation" at bounding box center [467, 389] width 361 height 19
